Goal: Transaction & Acquisition: Purchase product/service

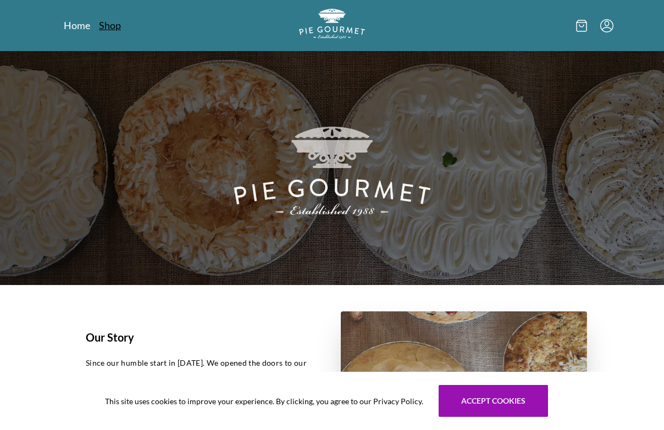
click at [110, 28] on link "Shop" at bounding box center [110, 25] width 22 height 13
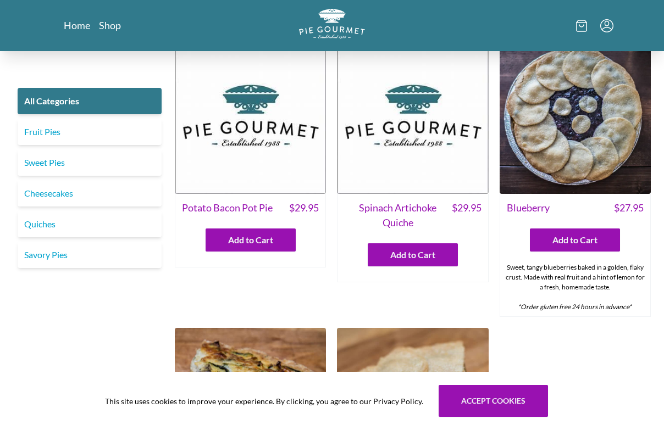
scroll to position [282, 0]
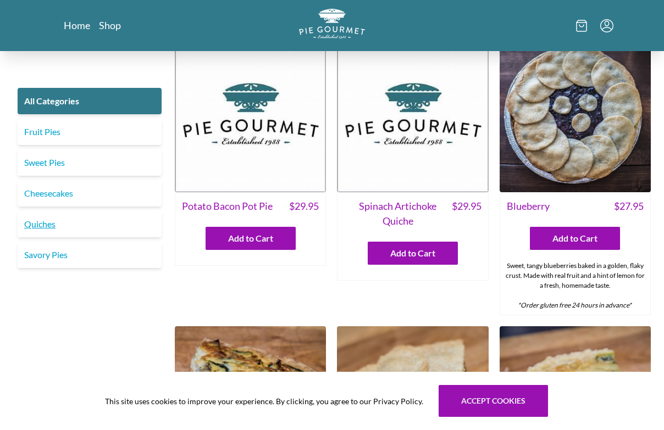
click at [42, 226] on link "Quiches" at bounding box center [90, 224] width 144 height 26
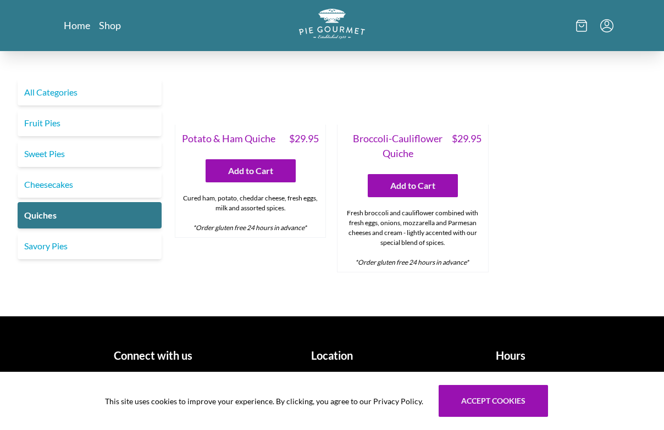
scroll to position [697, 0]
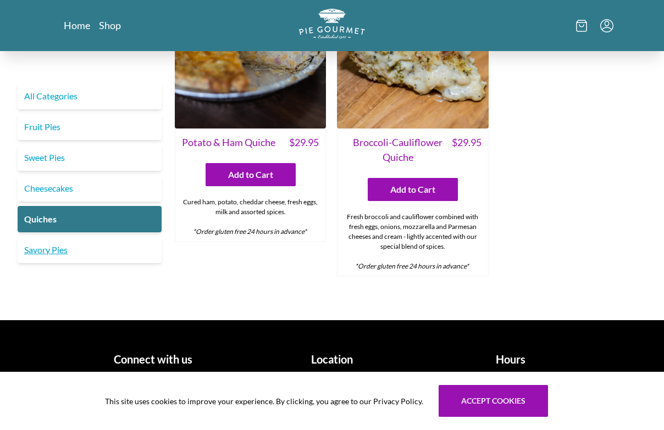
click at [43, 250] on link "Savory Pies" at bounding box center [90, 250] width 144 height 26
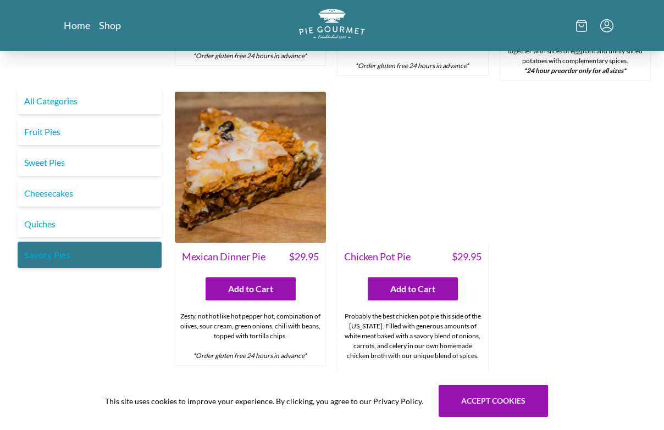
scroll to position [551, 0]
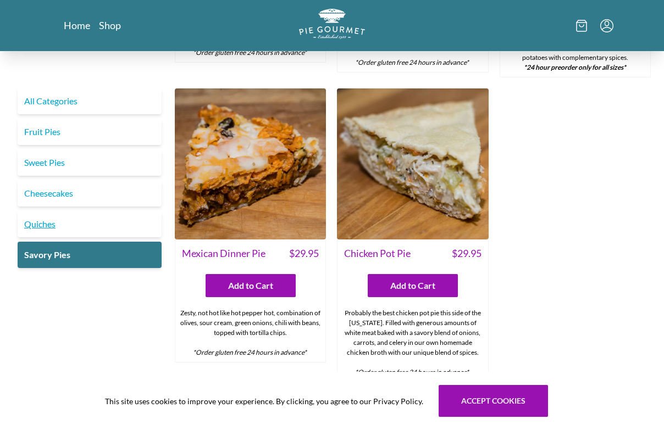
click at [38, 227] on link "Quiches" at bounding box center [90, 224] width 144 height 26
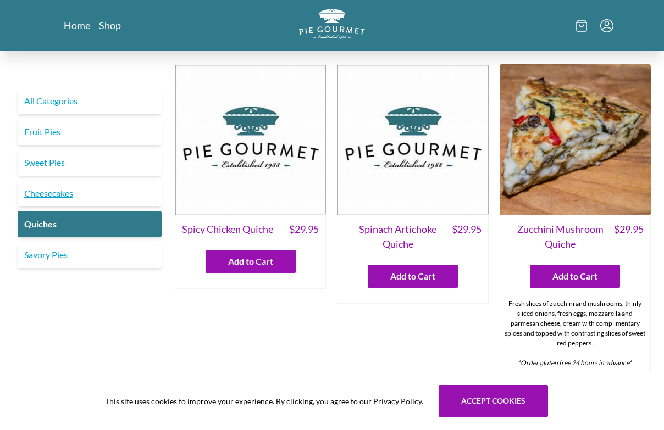
click at [31, 191] on link "Cheesecakes" at bounding box center [90, 193] width 144 height 26
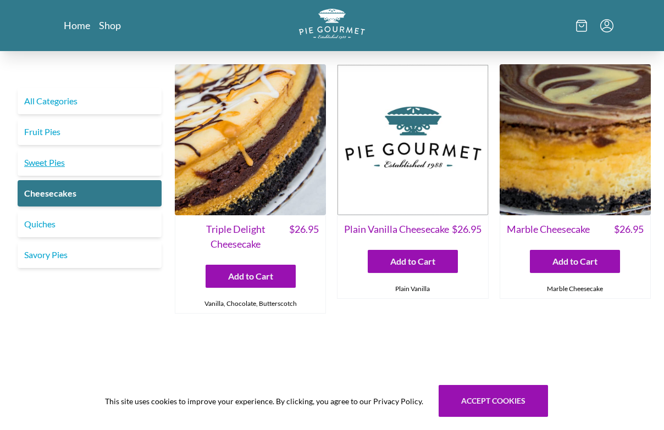
click at [27, 158] on link "Sweet Pies" at bounding box center [90, 162] width 144 height 26
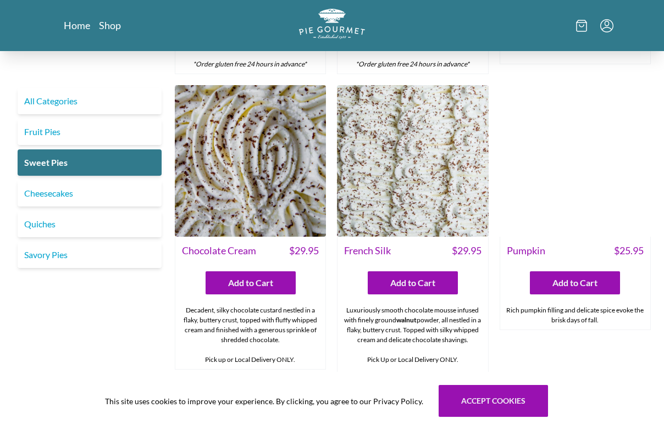
scroll to position [333, 0]
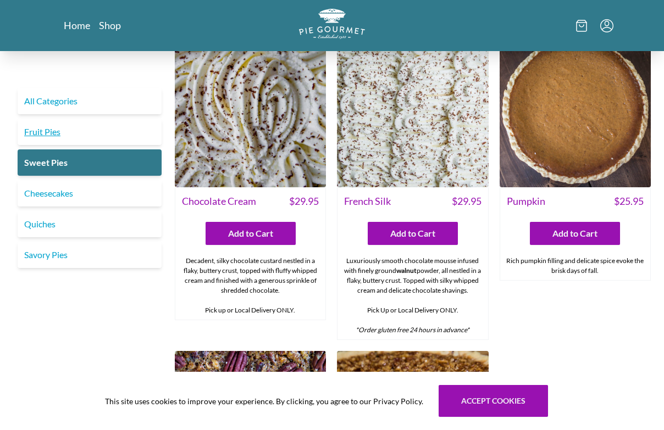
click at [39, 129] on link "Fruit Pies" at bounding box center [90, 132] width 144 height 26
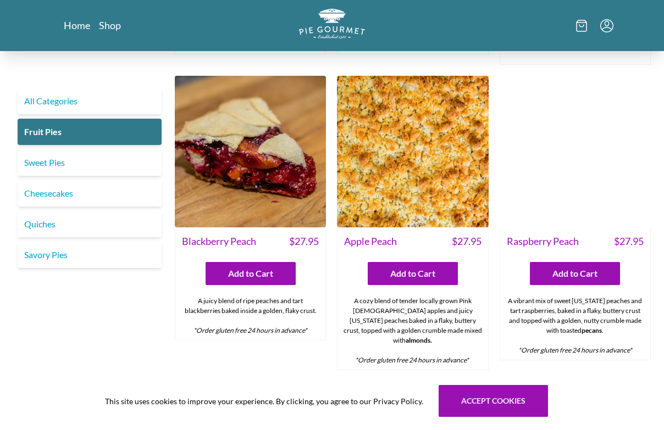
scroll to position [283, 0]
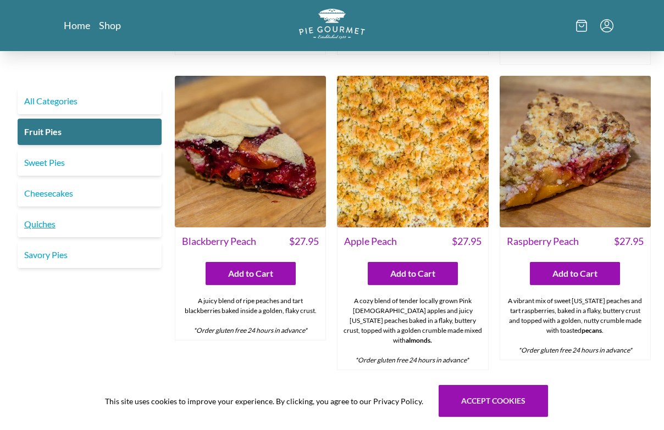
click at [41, 229] on link "Quiches" at bounding box center [90, 224] width 144 height 26
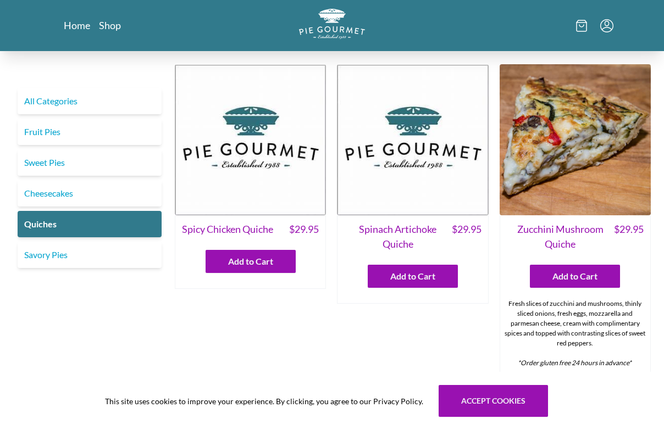
click at [388, 163] on img at bounding box center [412, 139] width 151 height 151
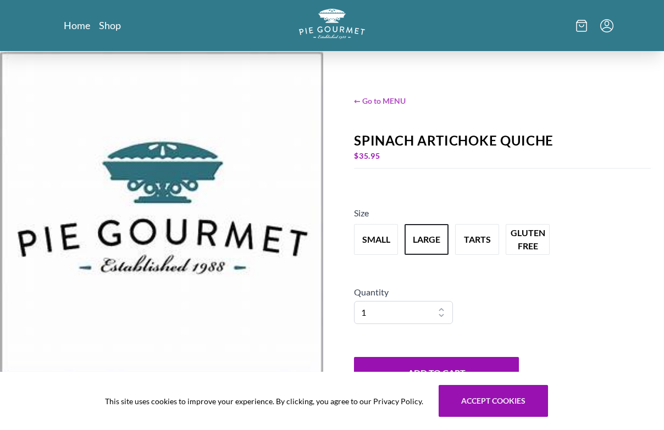
click at [380, 97] on span "← Go to MENU" at bounding box center [502, 101] width 297 height 12
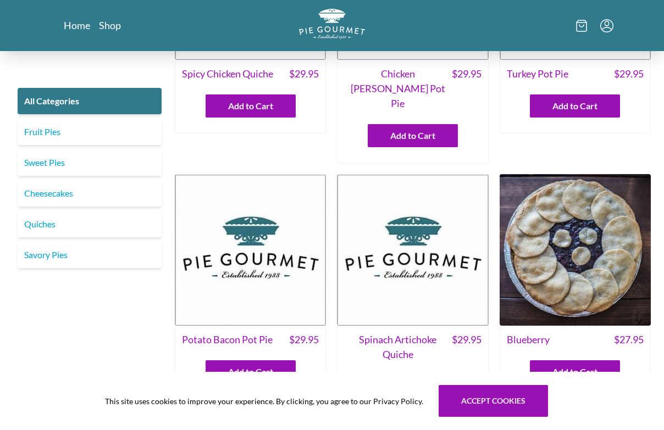
scroll to position [135, 0]
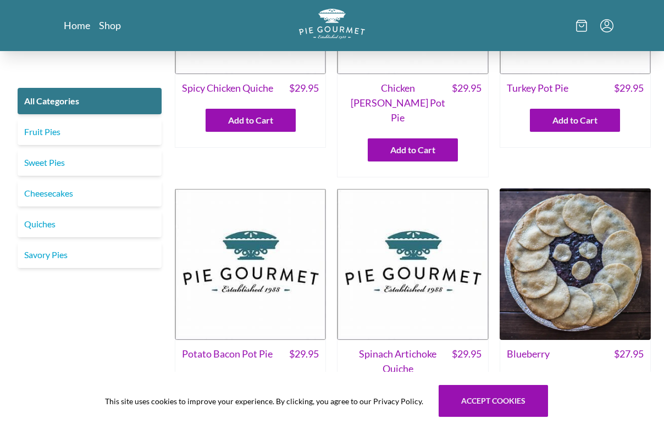
click at [411, 251] on img at bounding box center [412, 263] width 151 height 151
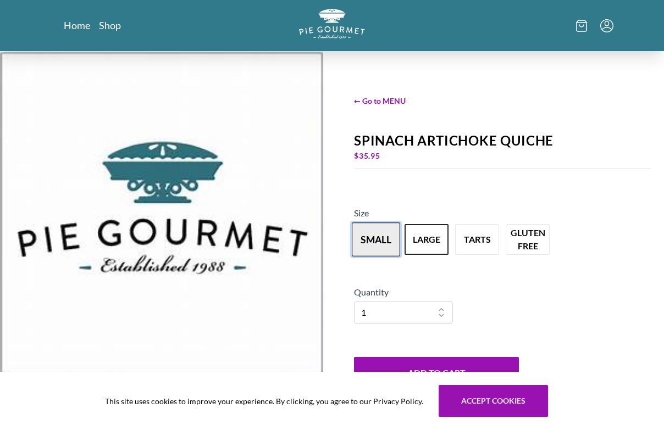
click at [366, 232] on button "small" at bounding box center [376, 239] width 48 height 34
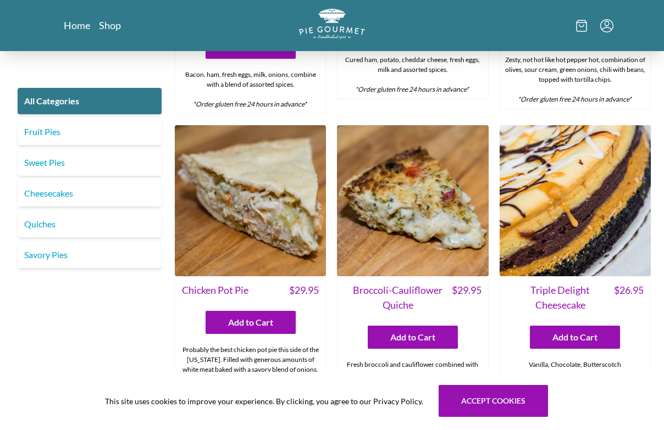
scroll to position [1423, 0]
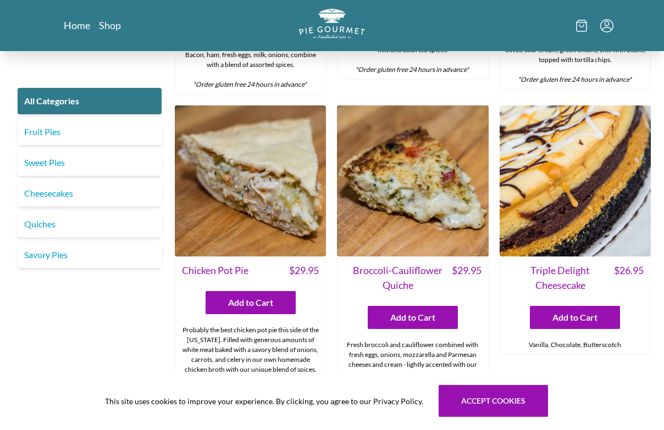
click at [249, 176] on img at bounding box center [250, 180] width 151 height 151
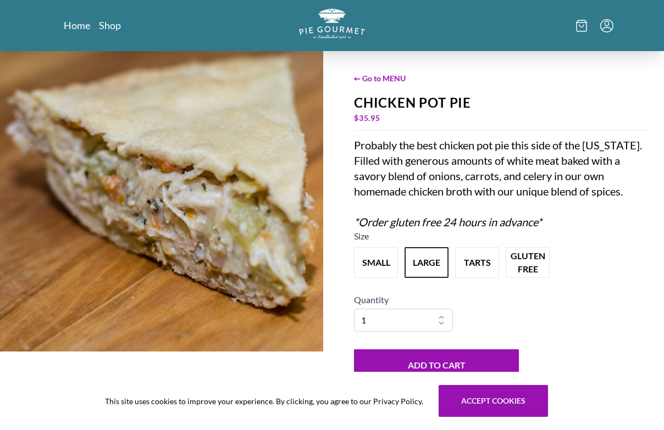
scroll to position [23, 0]
click at [379, 261] on button "small" at bounding box center [376, 263] width 48 height 34
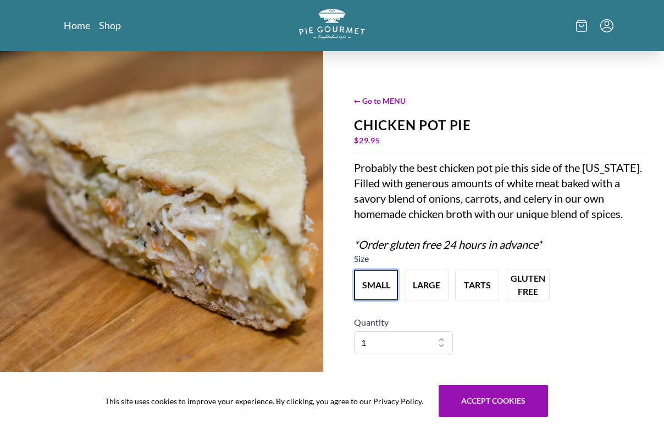
scroll to position [0, 0]
